Goal: Transaction & Acquisition: Purchase product/service

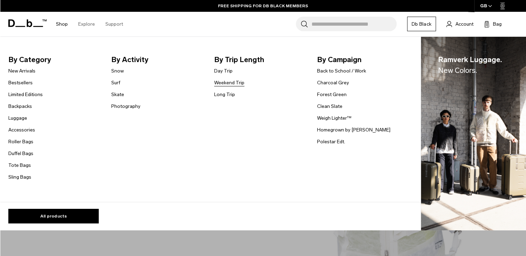
click at [225, 84] on link "Weekend Trip" at bounding box center [229, 82] width 30 height 7
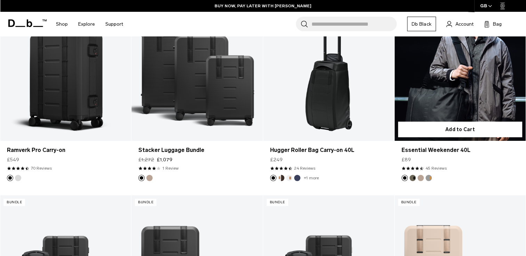
scroll to position [1607, 0]
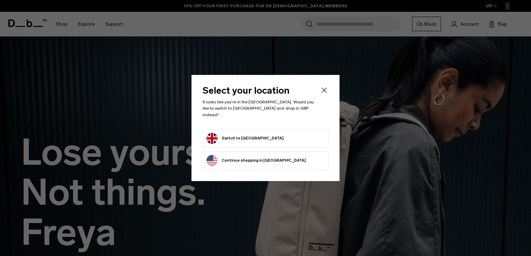
click at [251, 134] on button "Switch to [GEOGRAPHIC_DATA]" at bounding box center [244, 138] width 77 height 11
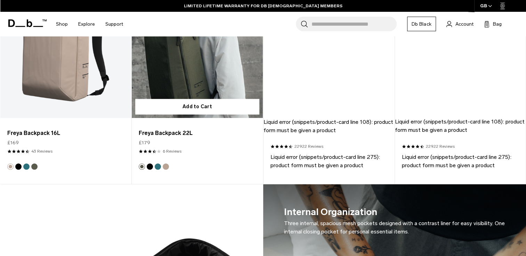
scroll to position [561, 0]
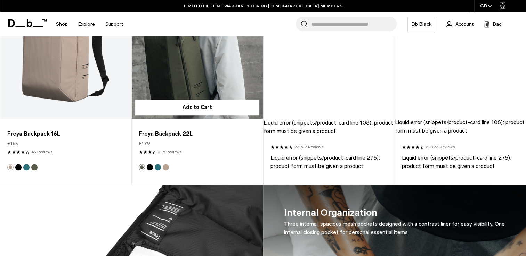
click at [224, 73] on link "Freya Backpack 22L" at bounding box center [197, 46] width 131 height 145
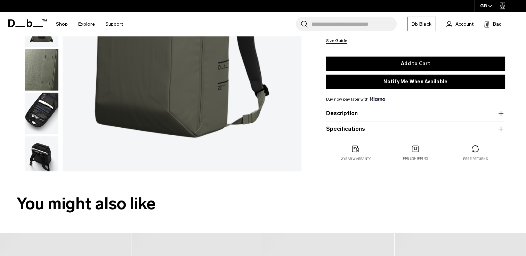
scroll to position [115, 0]
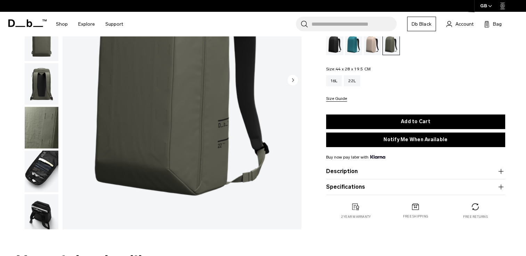
click at [42, 82] on img "button" at bounding box center [42, 84] width 34 height 42
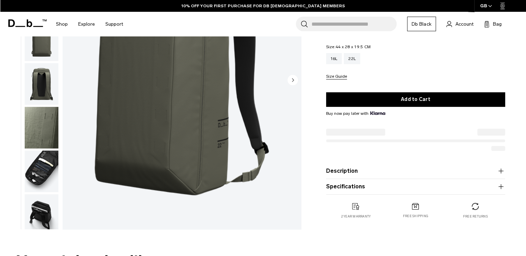
click at [38, 124] on img "button" at bounding box center [42, 128] width 34 height 42
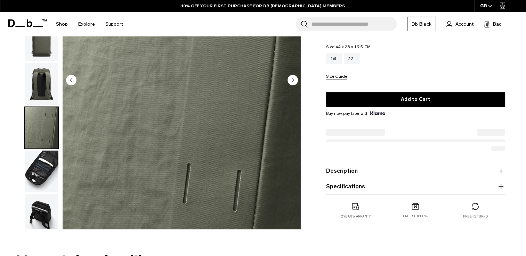
scroll to position [94, 0]
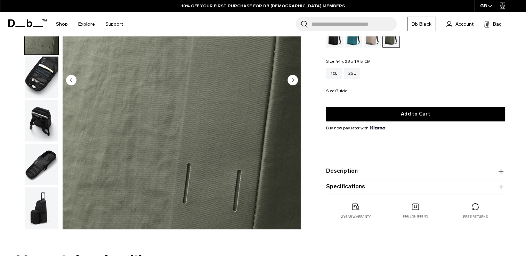
click at [40, 71] on img "button" at bounding box center [42, 78] width 34 height 42
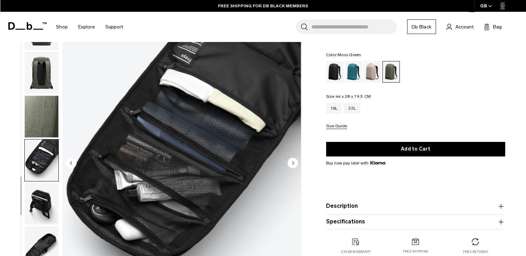
scroll to position [28, 0]
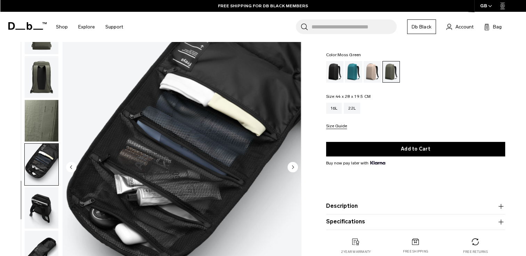
click at [40, 163] on img "button" at bounding box center [42, 165] width 34 height 42
click at [42, 200] on img "button" at bounding box center [42, 209] width 34 height 42
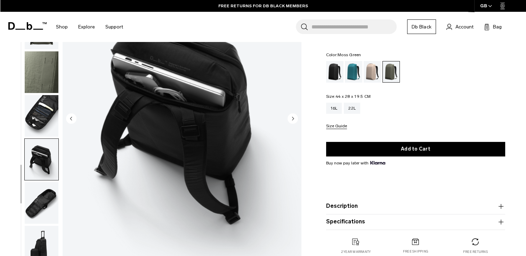
scroll to position [76, 0]
click at [44, 212] on img "button" at bounding box center [42, 203] width 34 height 42
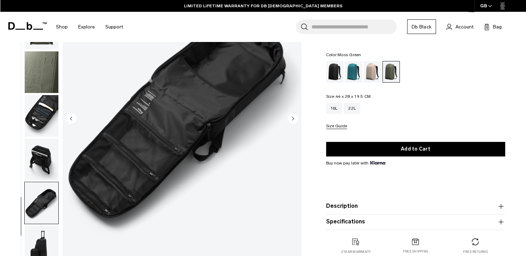
click at [39, 243] on img "button" at bounding box center [42, 247] width 34 height 42
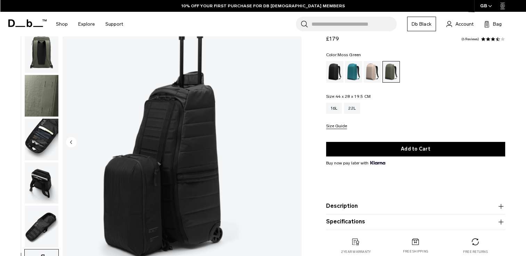
scroll to position [0, 0]
